Goal: Book appointment/travel/reservation

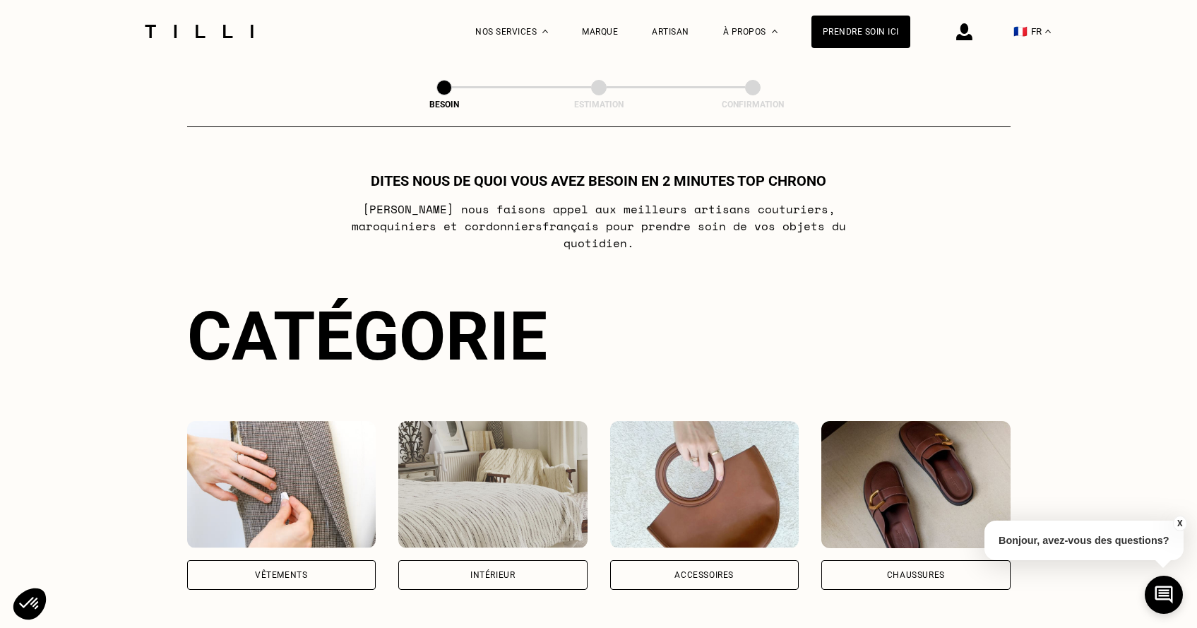
click at [283, 571] on div "Vêtements" at bounding box center [281, 575] width 52 height 8
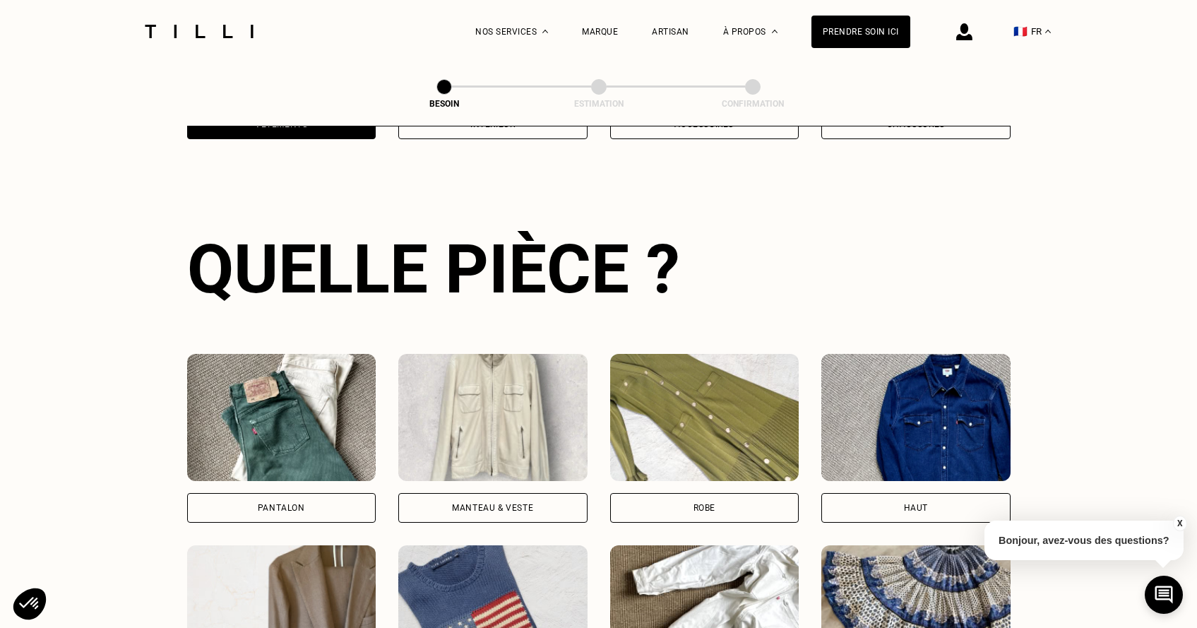
scroll to position [460, 0]
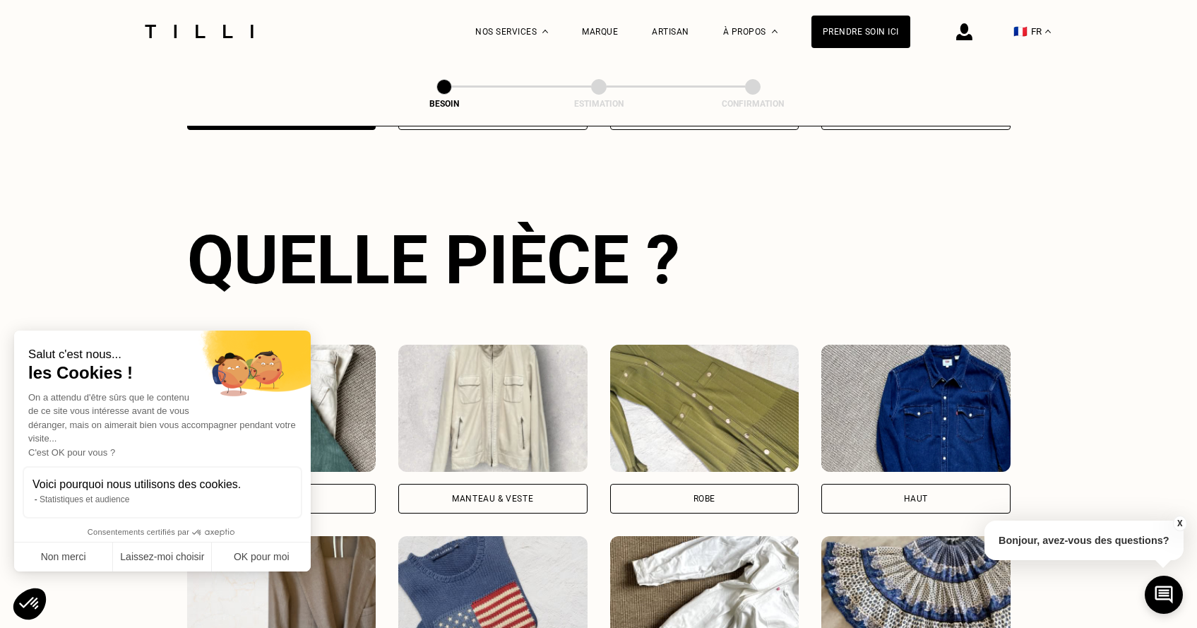
click at [323, 484] on div "Pantalon" at bounding box center [281, 499] width 189 height 30
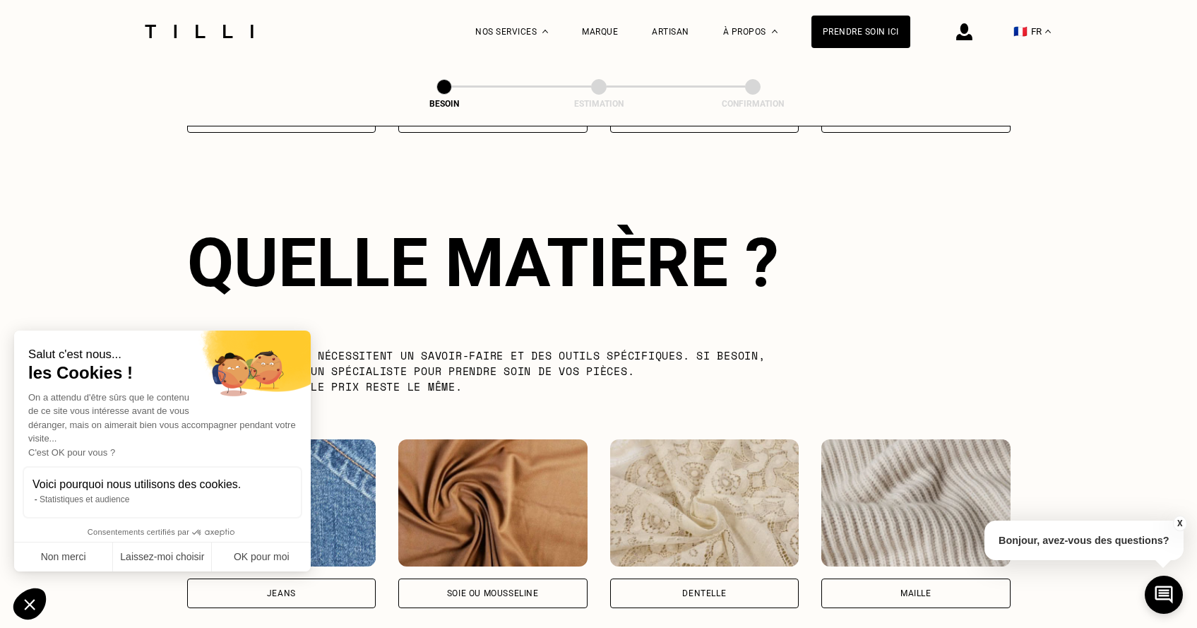
scroll to position [1226, 0]
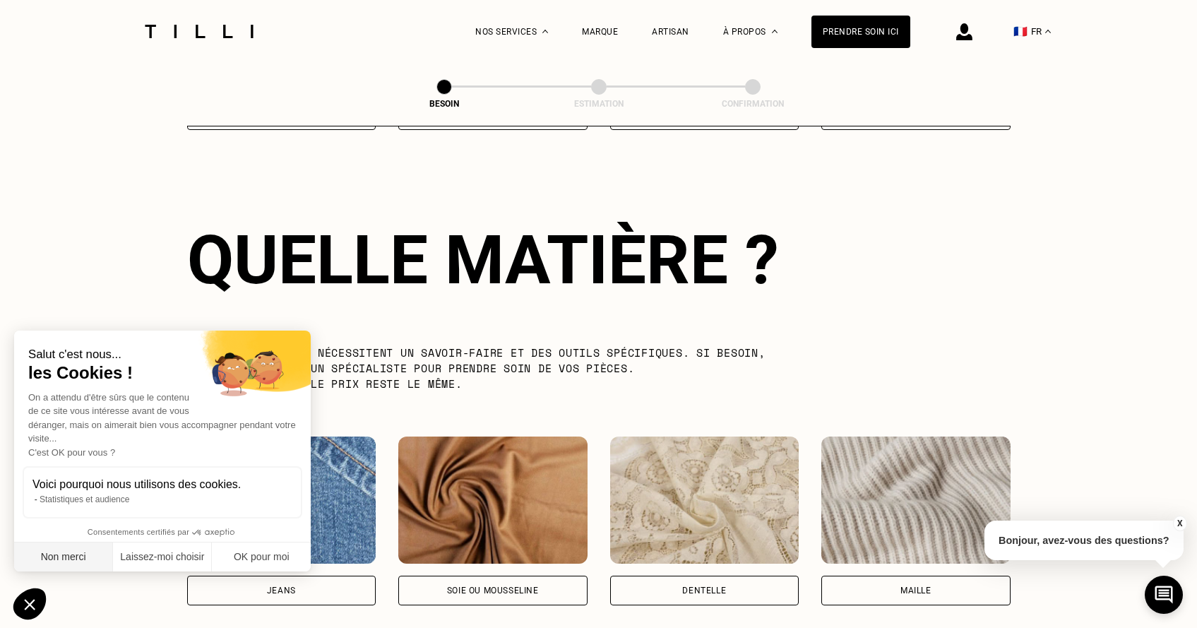
click at [94, 551] on button "Non merci" at bounding box center [63, 557] width 99 height 30
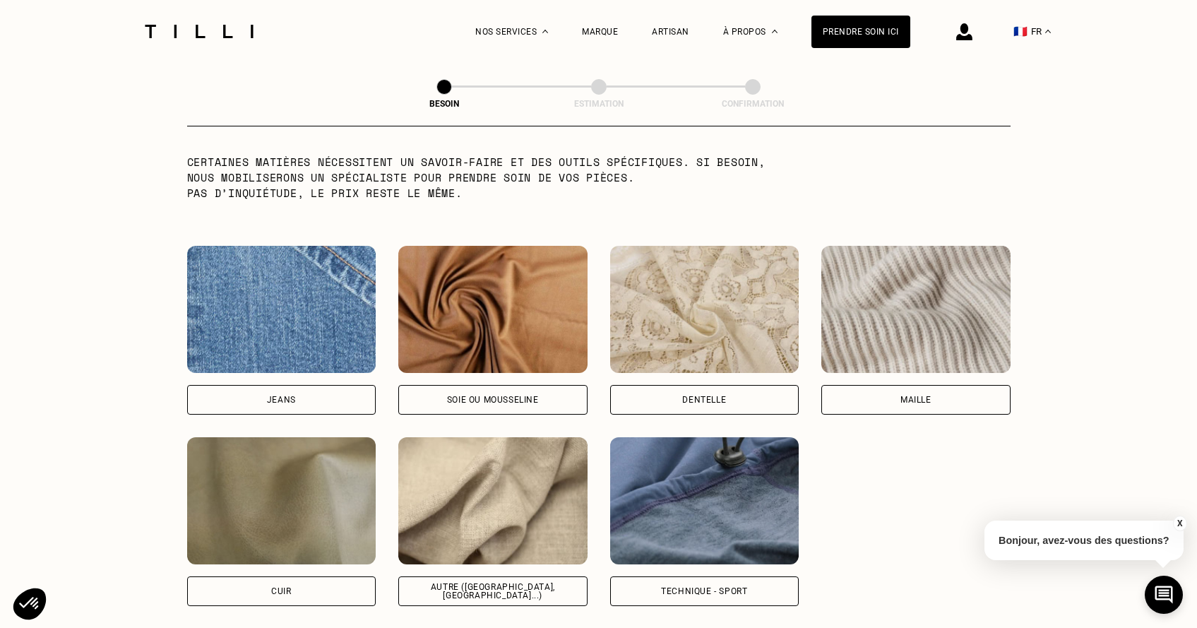
scroll to position [1562, 0]
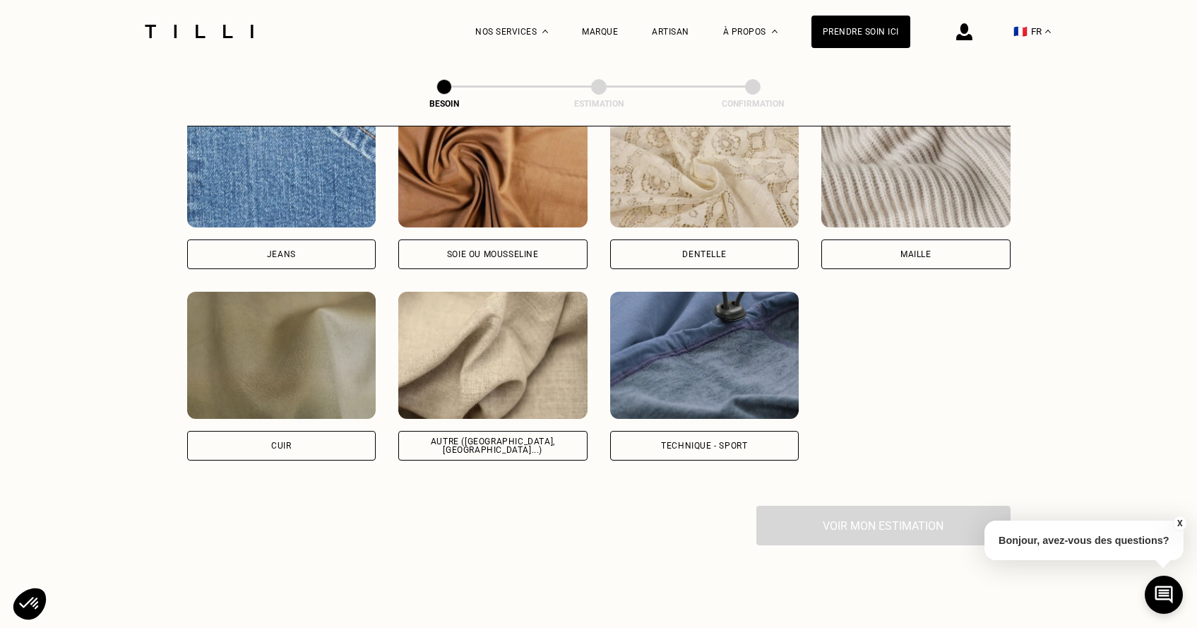
click at [494, 436] on div "Autre ([GEOGRAPHIC_DATA], [GEOGRAPHIC_DATA]...)" at bounding box center [492, 446] width 189 height 30
select select "FR"
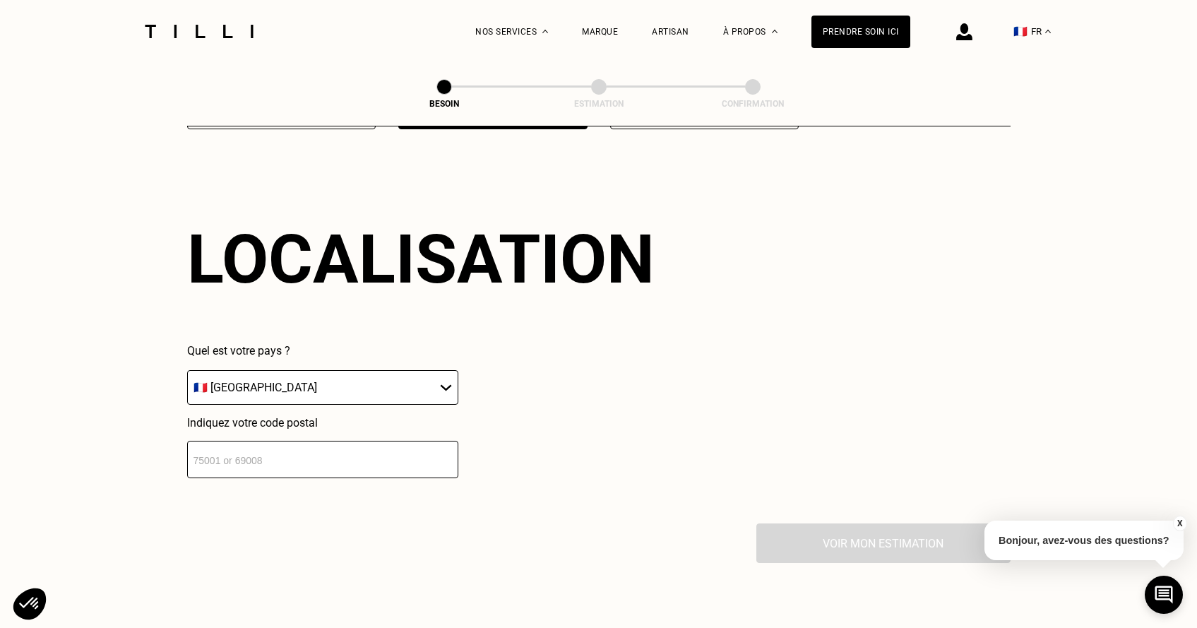
scroll to position [1894, 0]
click at [372, 450] on input "number" at bounding box center [322, 458] width 271 height 37
type input "44000"
click at [346, 480] on div "Localisation Quel est votre pays ? 🇩🇪 [GEOGRAPHIC_DATA] 🇦🇹 [GEOGRAPHIC_DATA] 🇧🇪…" at bounding box center [598, 348] width 823 height 349
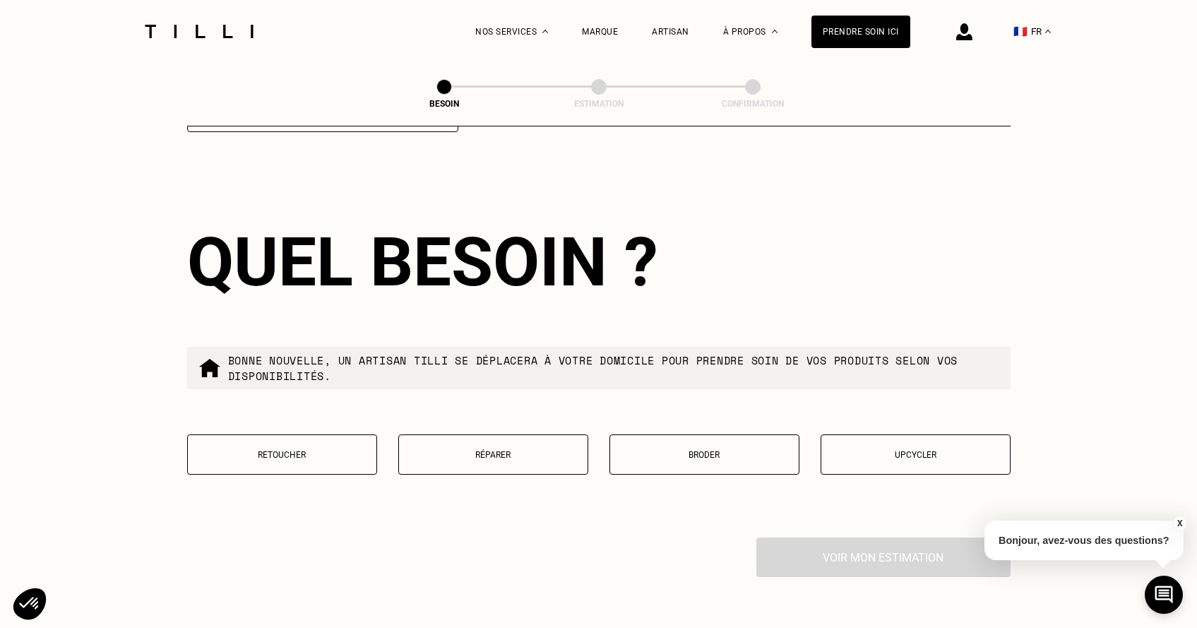
scroll to position [2243, 0]
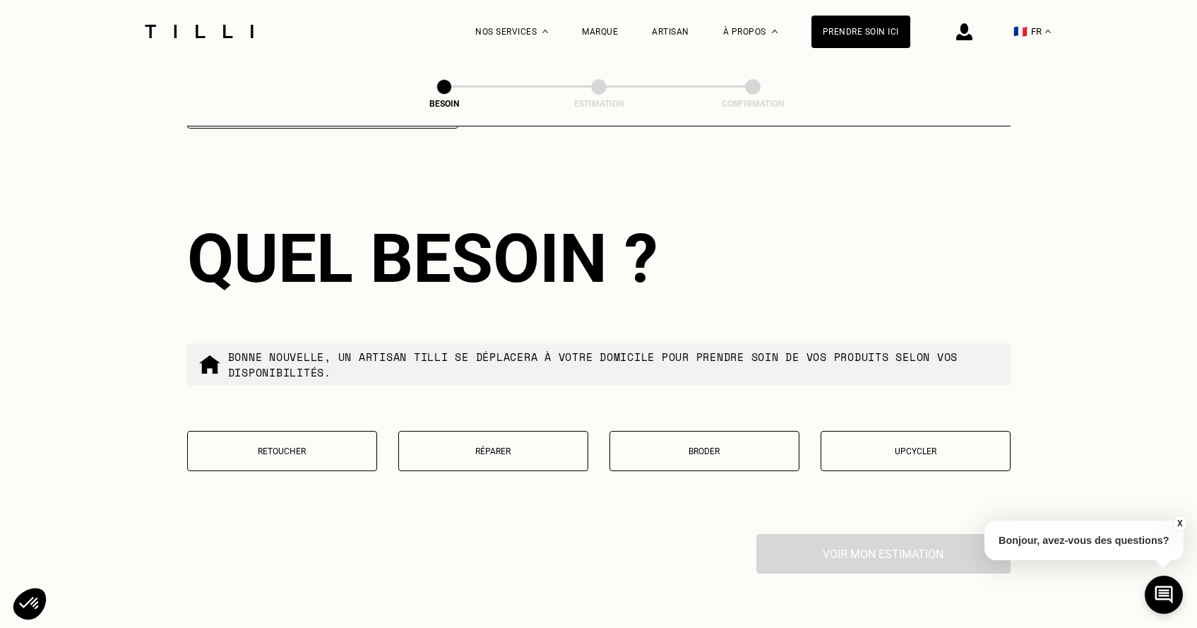
click at [333, 448] on button "Retoucher" at bounding box center [282, 451] width 190 height 40
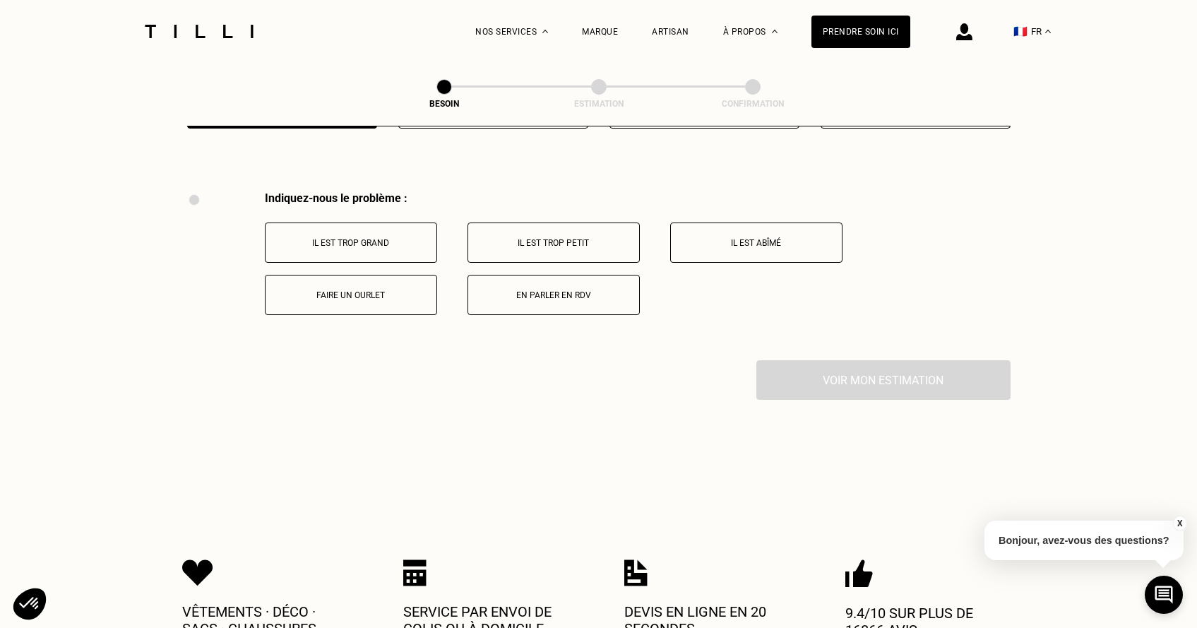
scroll to position [2605, 0]
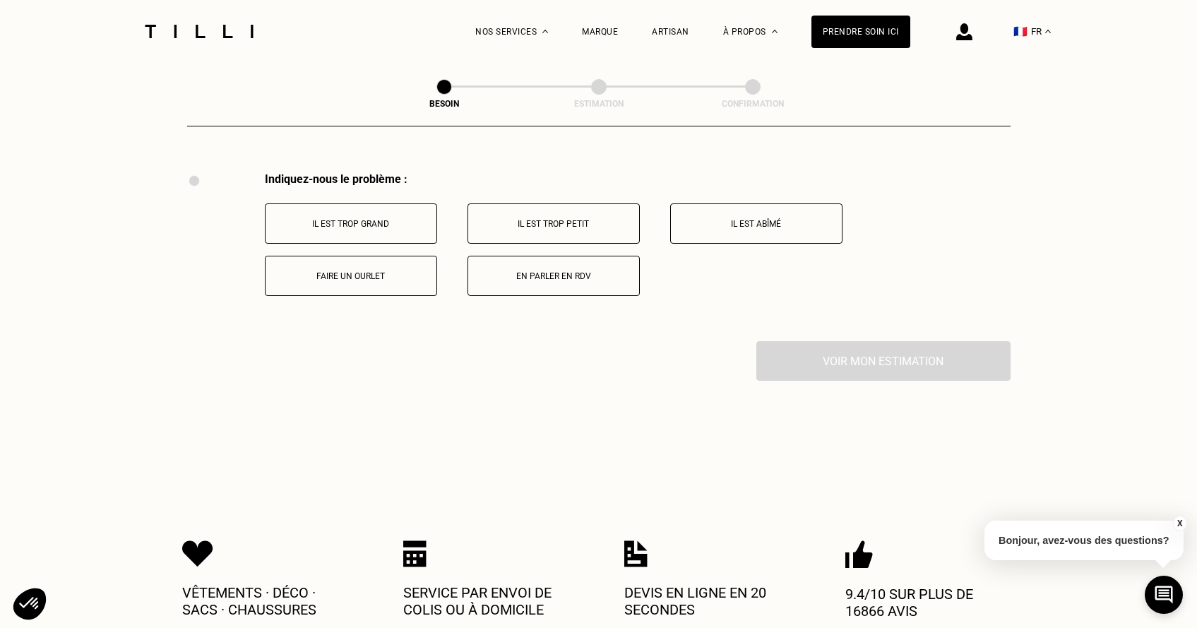
click at [401, 271] on p "Faire un ourlet" at bounding box center [351, 276] width 157 height 10
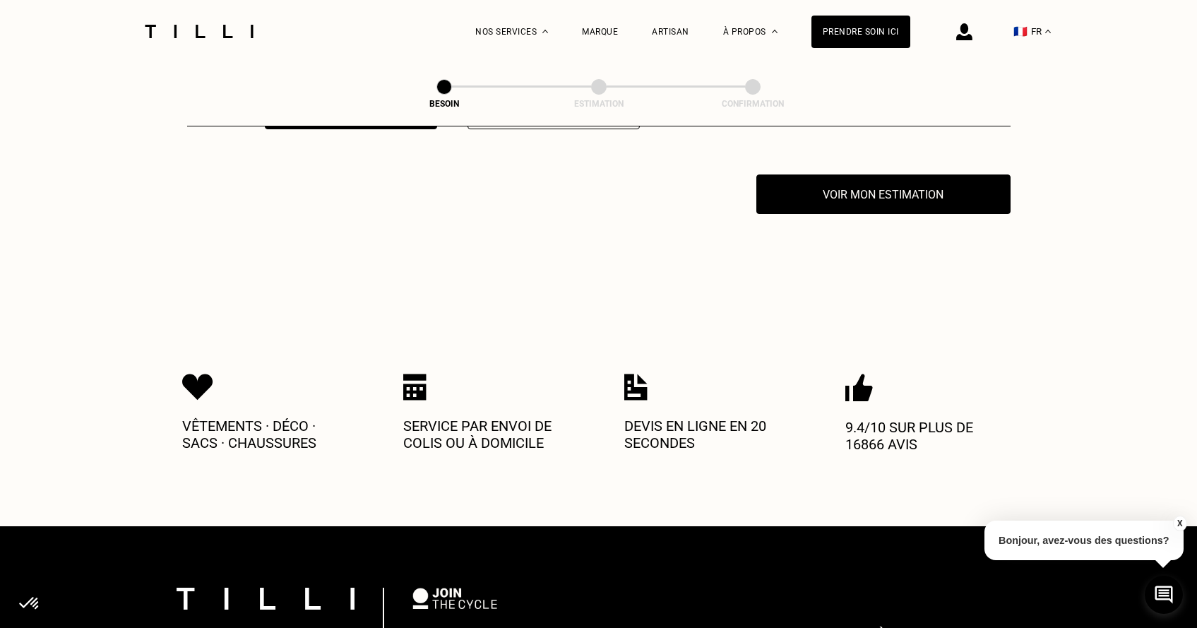
scroll to position [2773, 0]
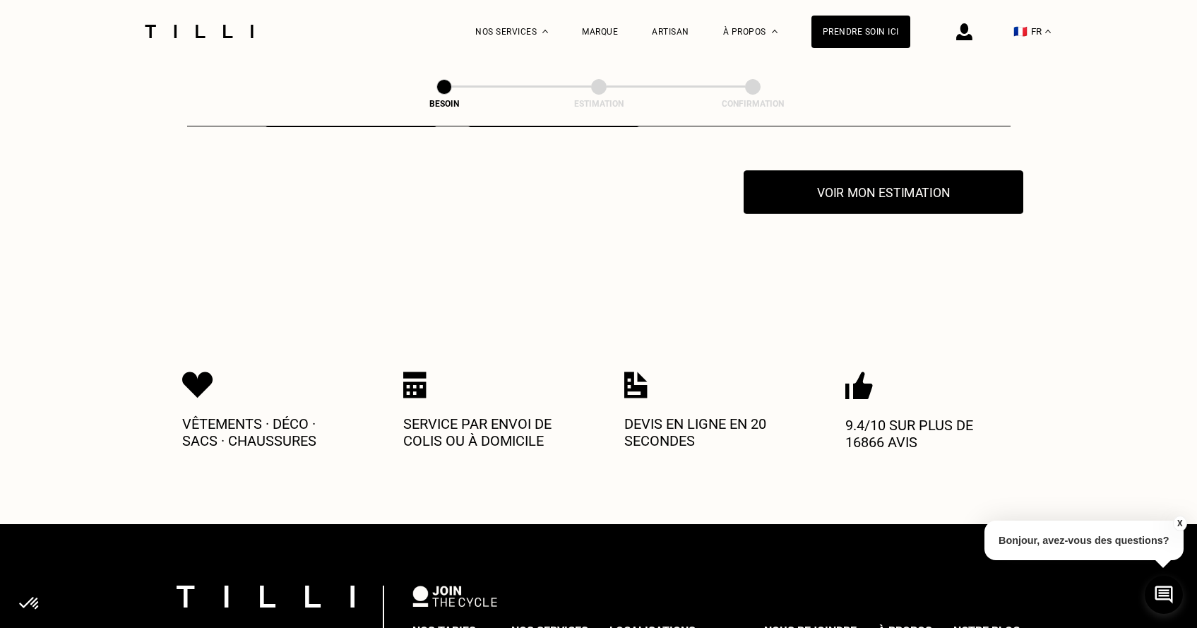
click at [945, 185] on button "Voir mon estimation" at bounding box center [884, 192] width 280 height 44
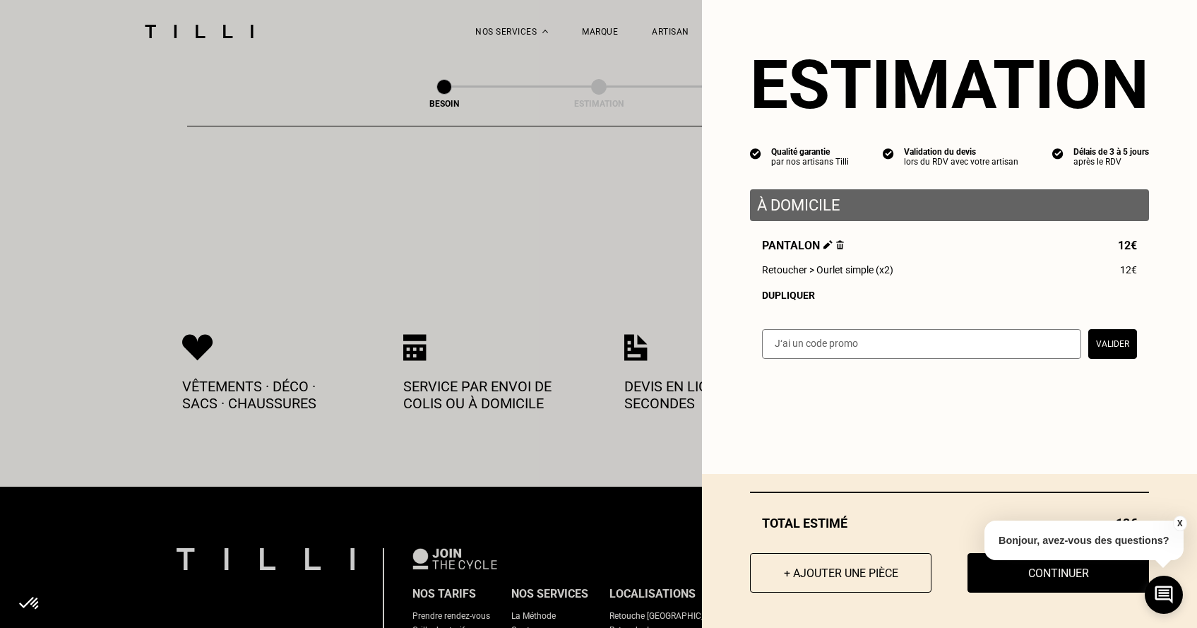
scroll to position [2811, 0]
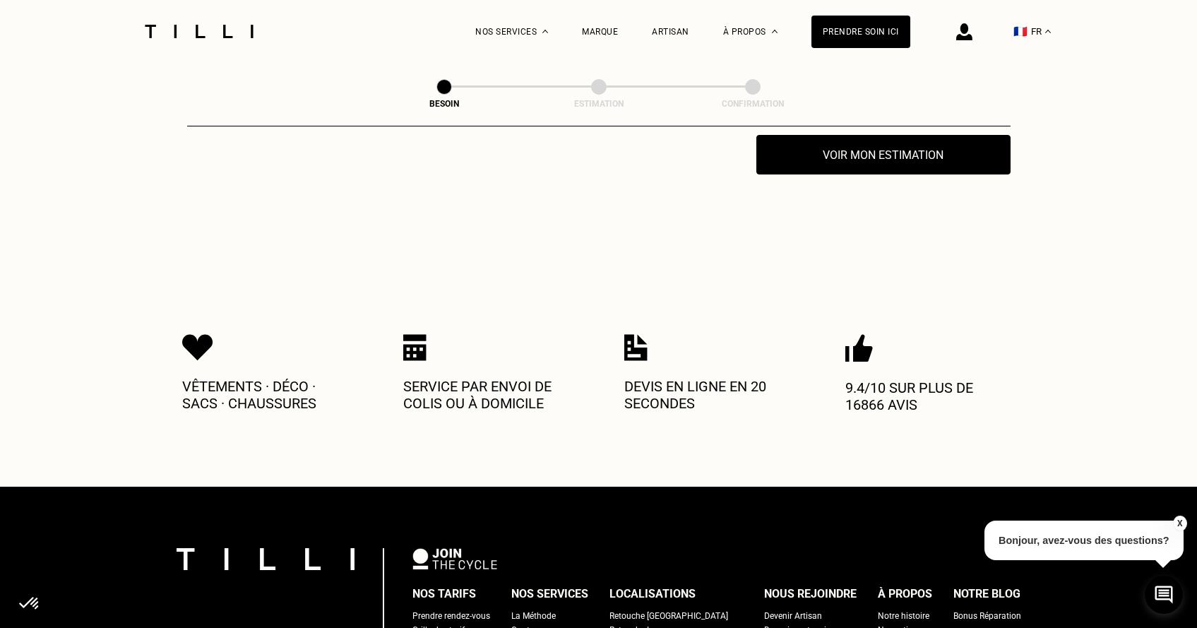
click at [994, 555] on p "Bonjour, avez-vous des questions?" at bounding box center [1084, 541] width 199 height 40
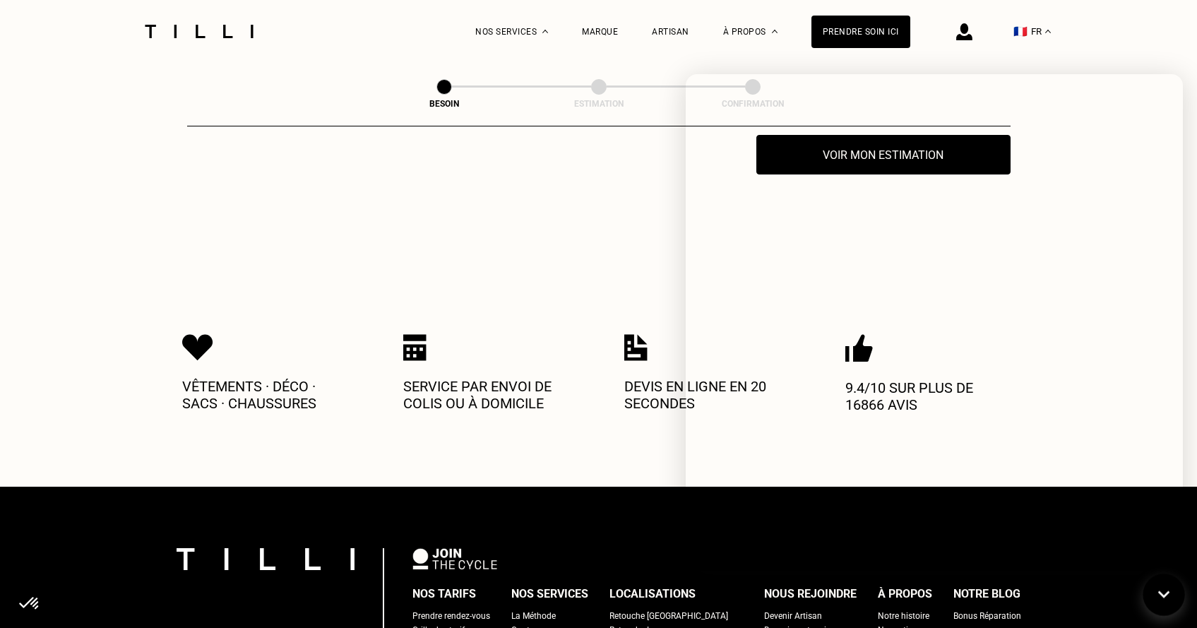
click at [1165, 592] on icon at bounding box center [1164, 594] width 23 height 37
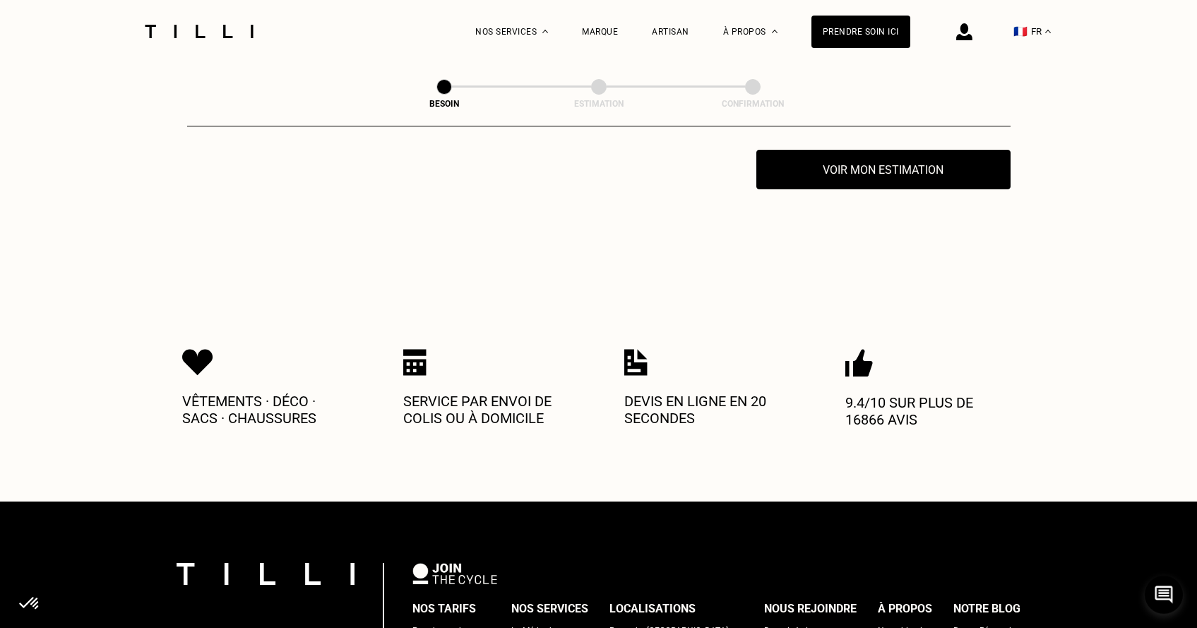
scroll to position [2778, 0]
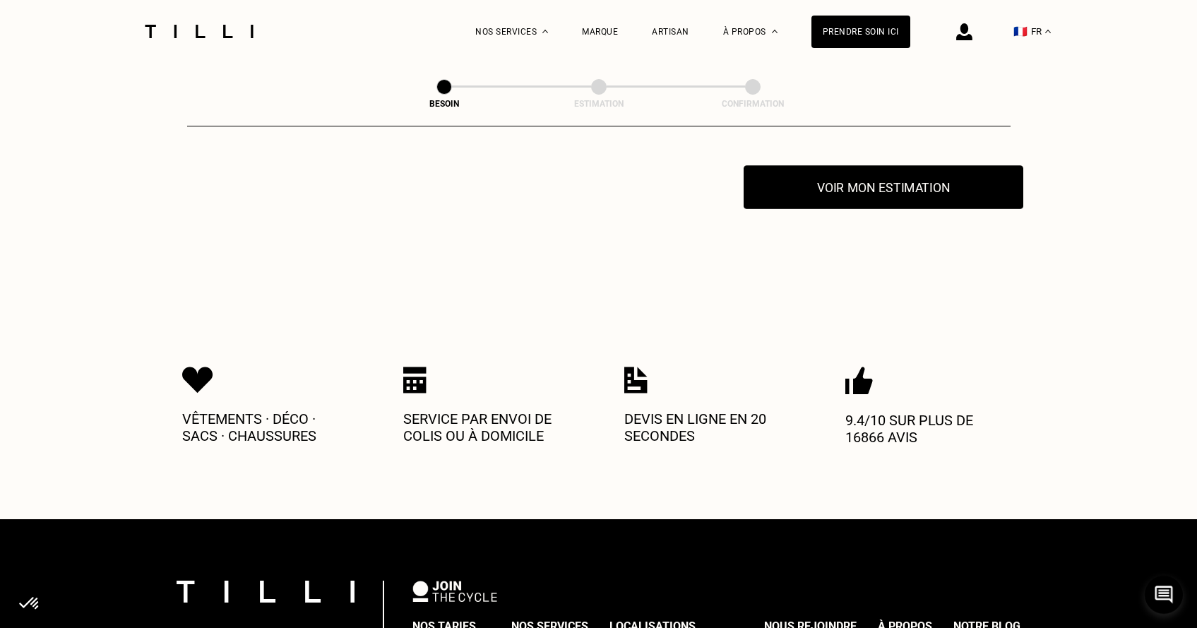
click at [844, 175] on button "Voir mon estimation" at bounding box center [884, 187] width 280 height 44
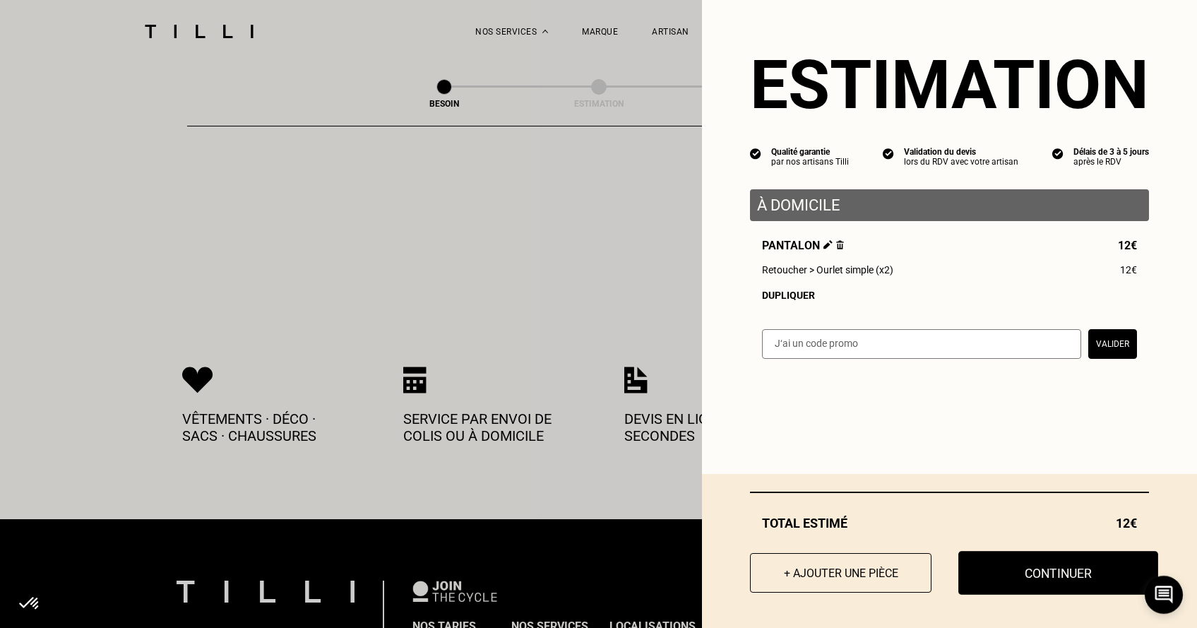
click at [1047, 579] on button "Continuer" at bounding box center [1058, 573] width 200 height 44
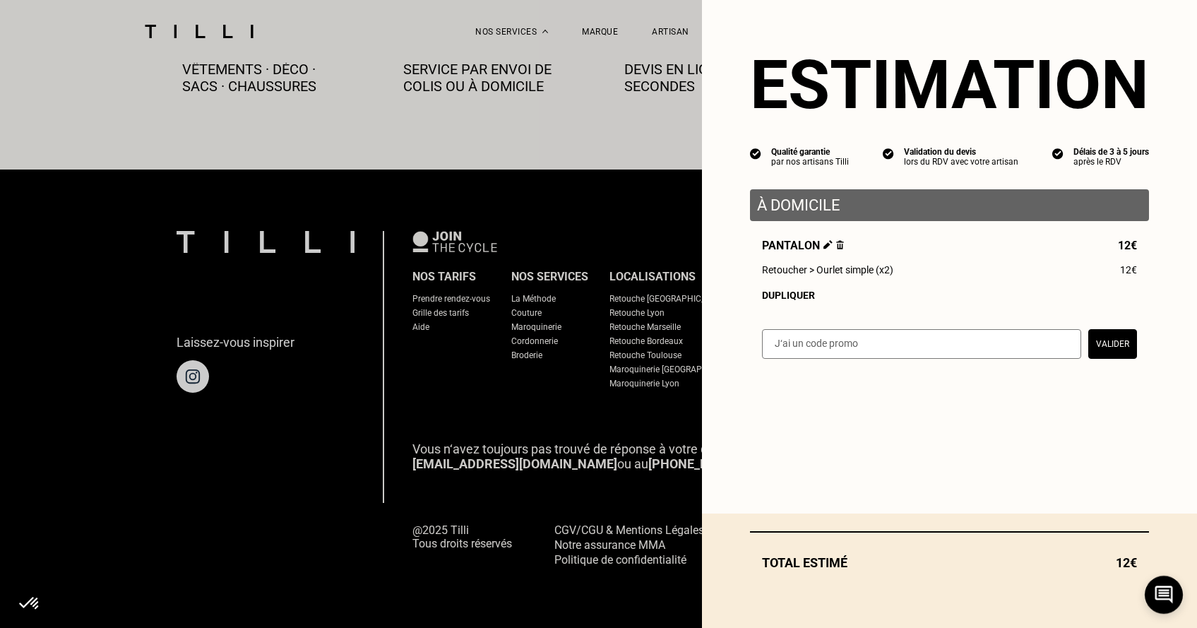
scroll to position [799, 0]
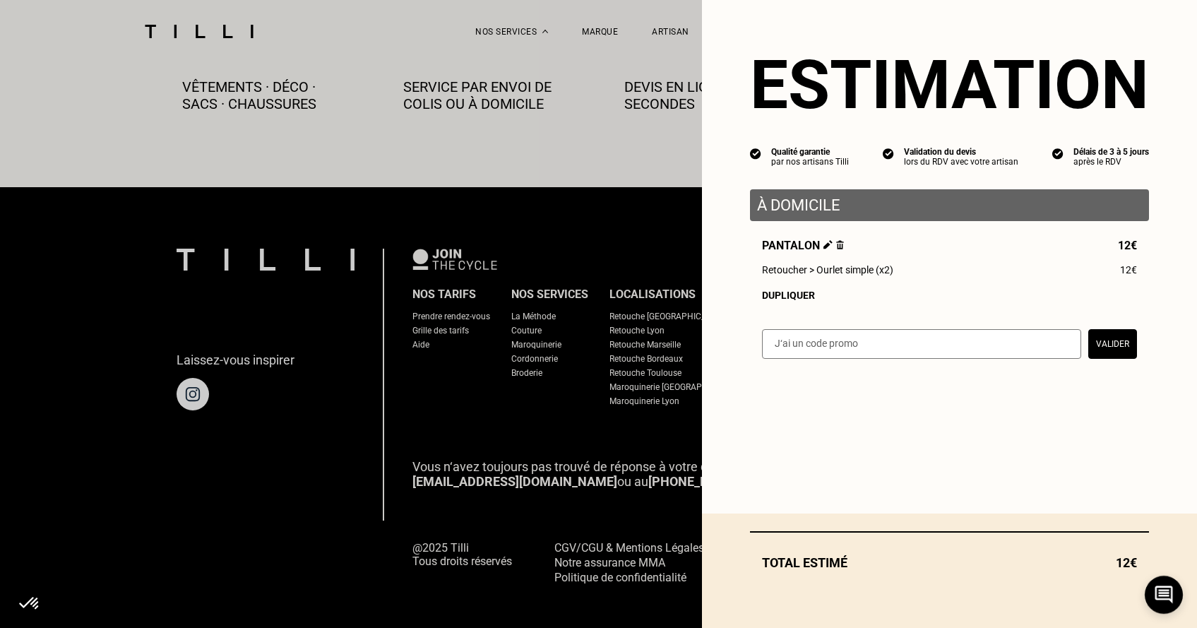
select select "FR"
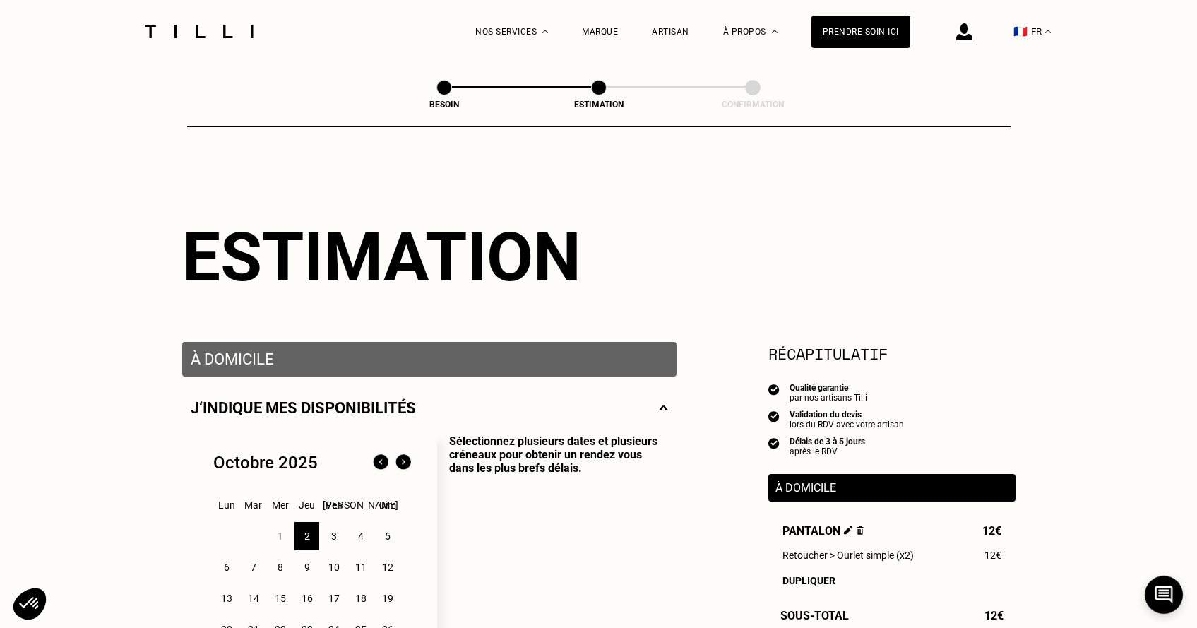
scroll to position [169, 0]
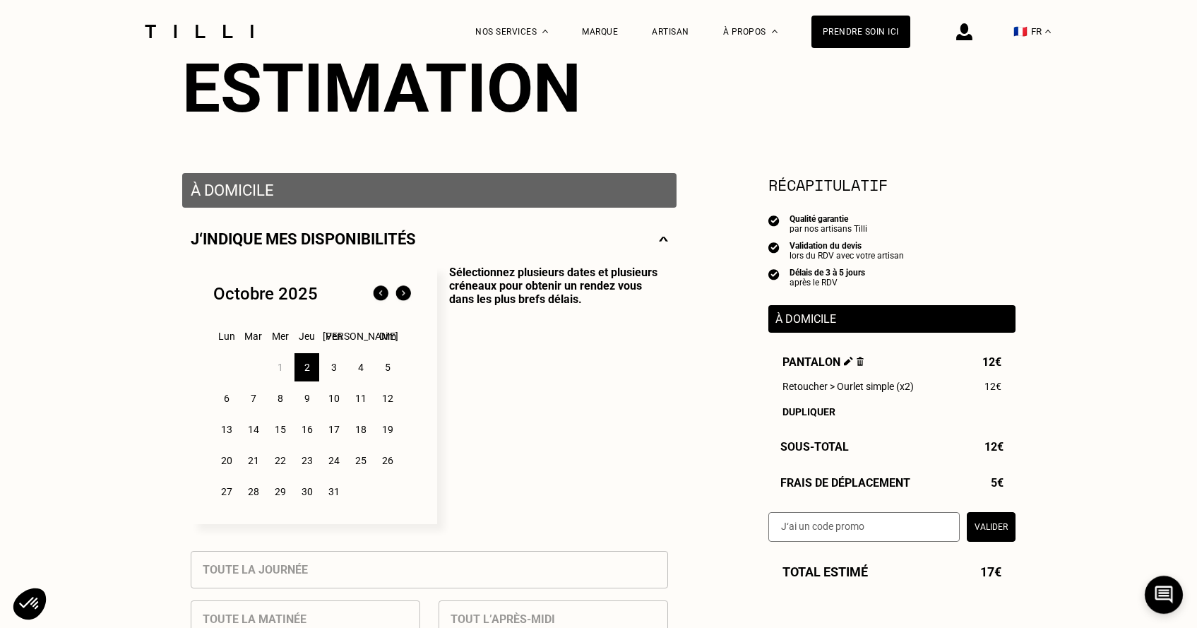
click at [305, 369] on div "2" at bounding box center [307, 367] width 25 height 28
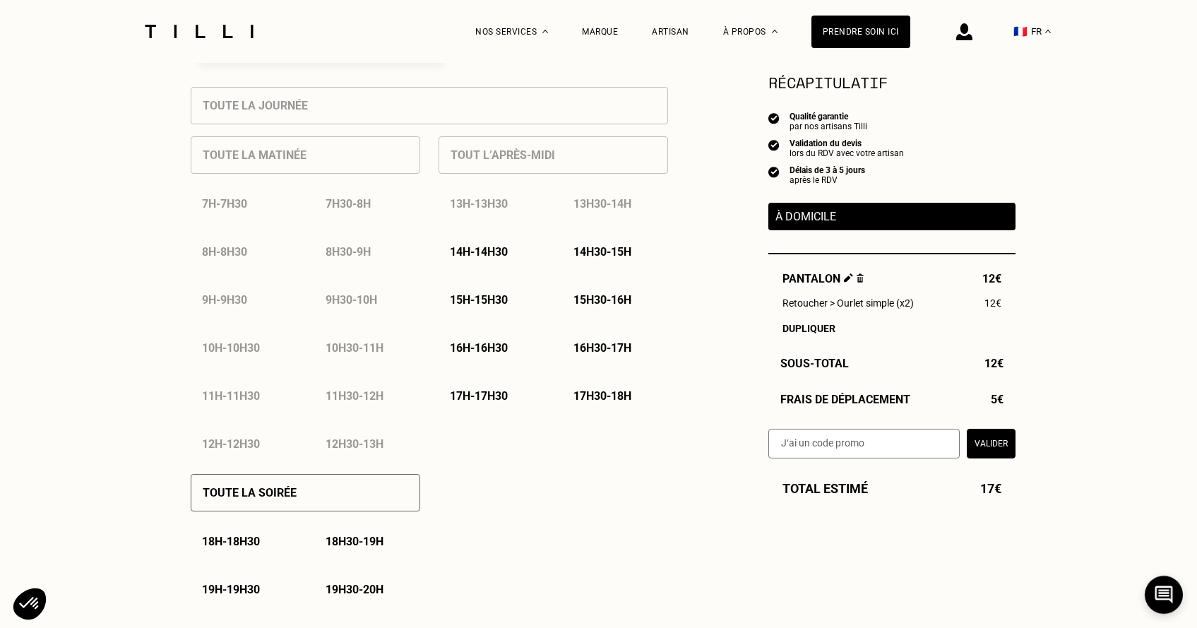
scroll to position [614, 0]
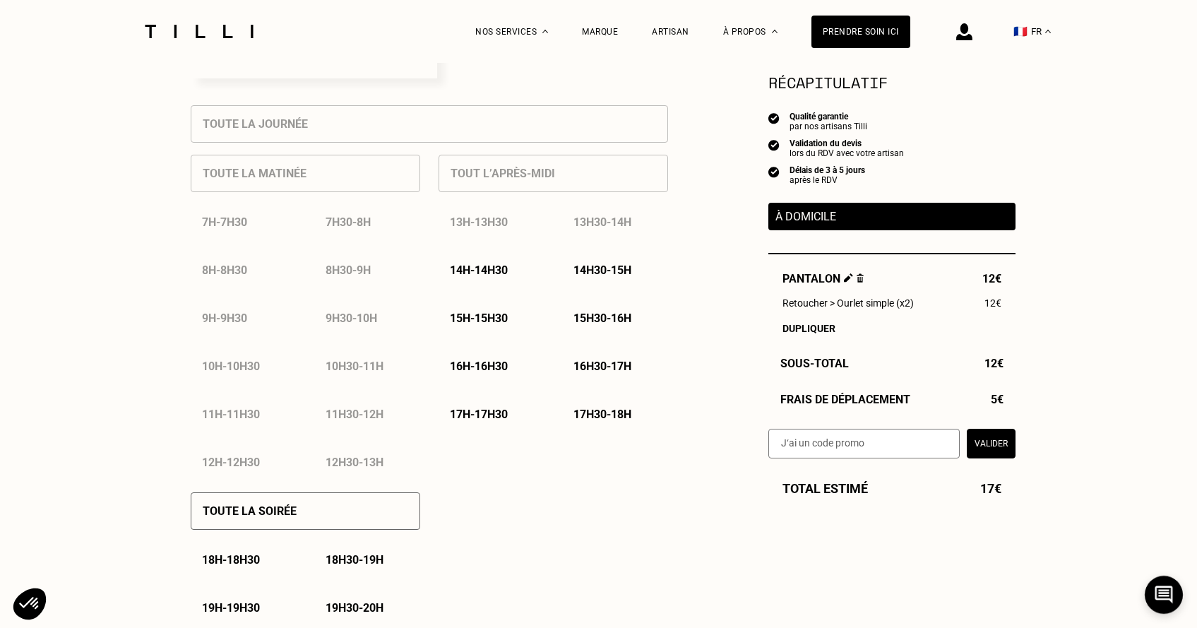
click at [495, 275] on p "14h - 14h30" at bounding box center [479, 269] width 58 height 13
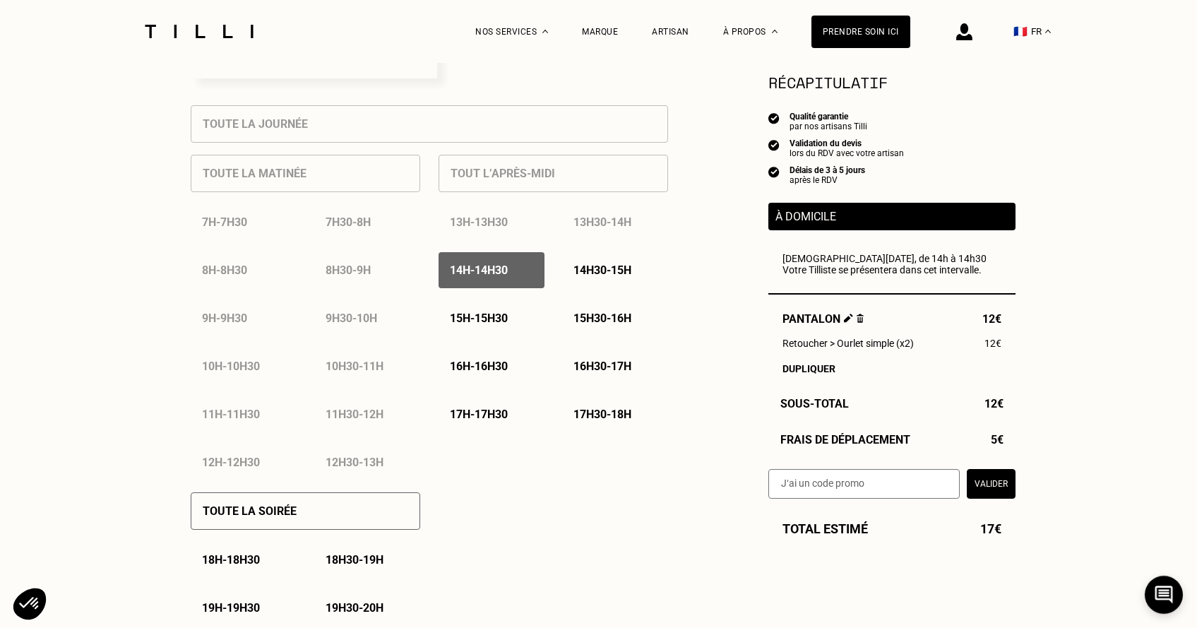
click at [989, 482] on button "Valider" at bounding box center [991, 484] width 49 height 30
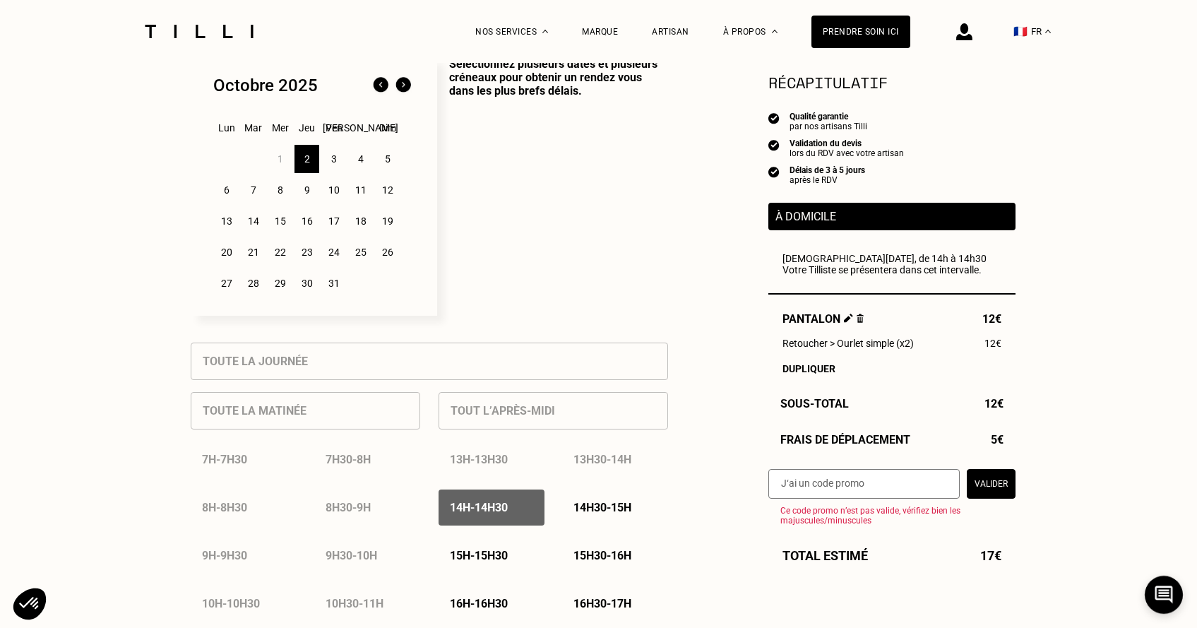
scroll to position [374, 0]
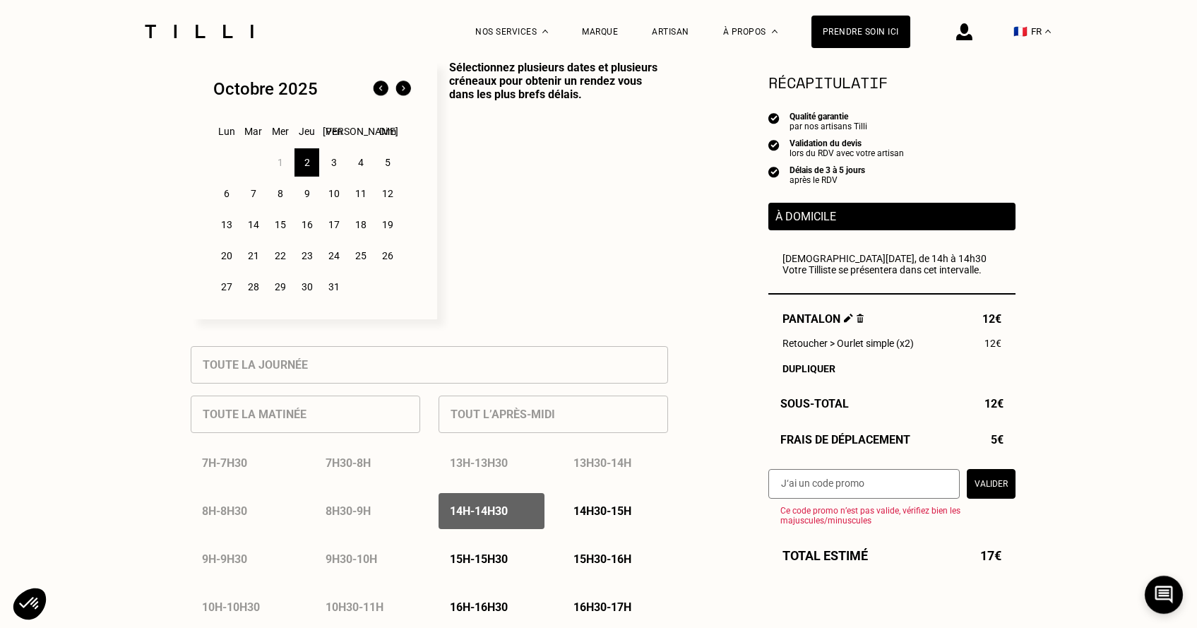
click at [890, 487] on input "text" at bounding box center [863, 484] width 191 height 30
paste input "TILLI-REPAIR24"
type input "TILLI-REPAIR24"
click at [985, 487] on button "Valider" at bounding box center [991, 484] width 49 height 30
click at [994, 483] on button "Valider" at bounding box center [991, 484] width 49 height 30
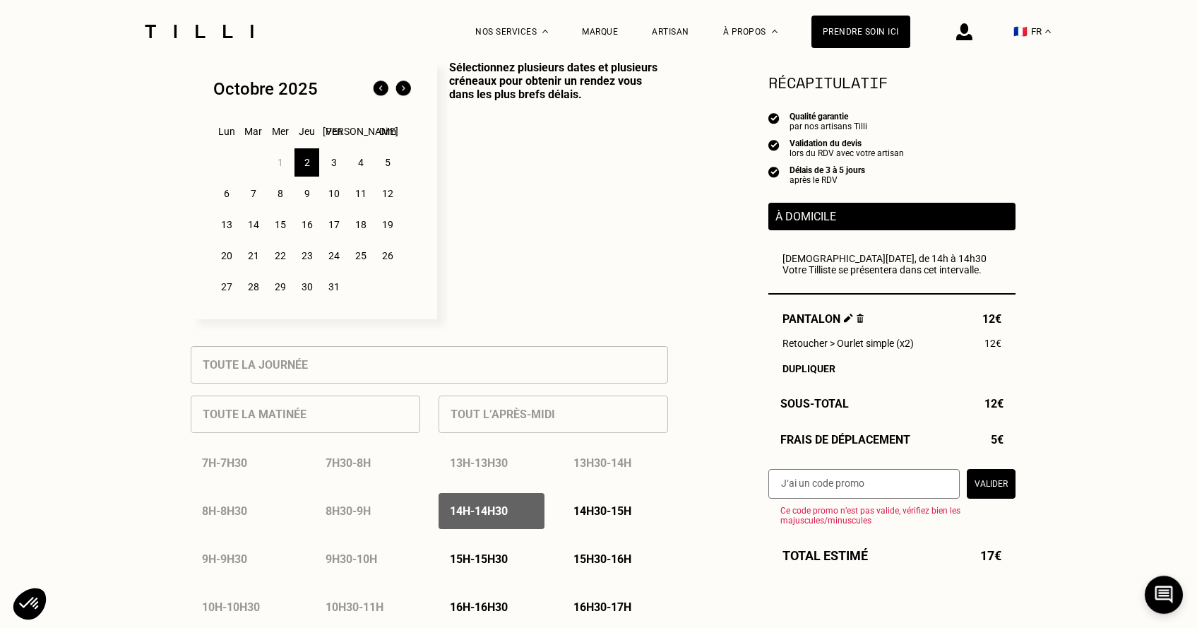
click at [922, 484] on input "text" at bounding box center [863, 484] width 191 height 30
paste input "TILLI-REPAIR24"
click at [773, 482] on input "TILLI-REPAIR24" at bounding box center [863, 484] width 191 height 30
type input "TILLI-REPAIR24"
click at [976, 479] on button "Valider" at bounding box center [991, 484] width 49 height 30
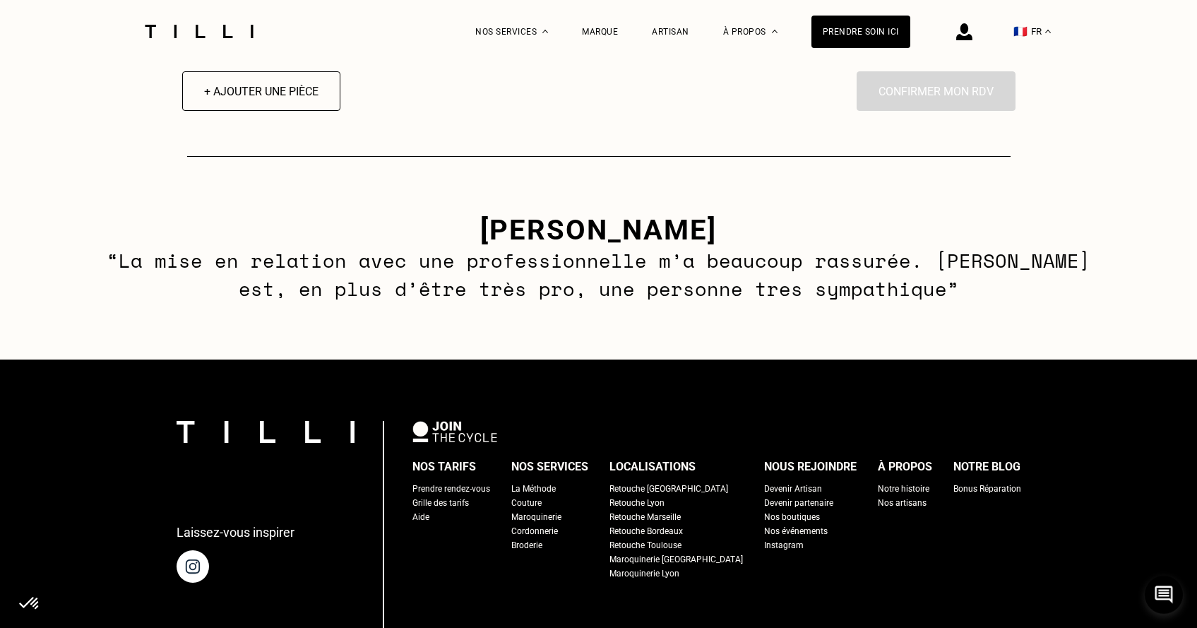
scroll to position [2101, 0]
